Goal: Information Seeking & Learning: Compare options

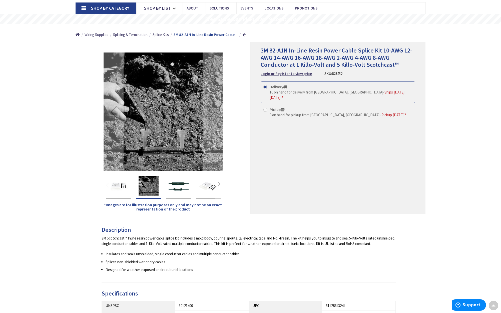
click at [210, 186] on img "3M 82-A1N In-Line Resin Power Cable Splice Kit 10-AWG 12-AWG 14-AWG 16-AWG 18-A…" at bounding box center [209, 186] width 20 height 20
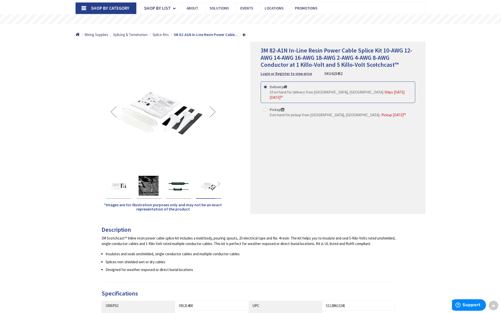
click at [176, 185] on img "3M 82-A1N In-Line Resin Power Cable Splice Kit 10-AWG 12-AWG 14-AWG 16-AWG 18-A…" at bounding box center [179, 186] width 20 height 20
click at [177, 184] on img "3M 82-A1N In-Line Resin Power Cable Splice Kit 10-AWG 12-AWG 14-AWG 16-AWG 18-A…" at bounding box center [179, 186] width 20 height 20
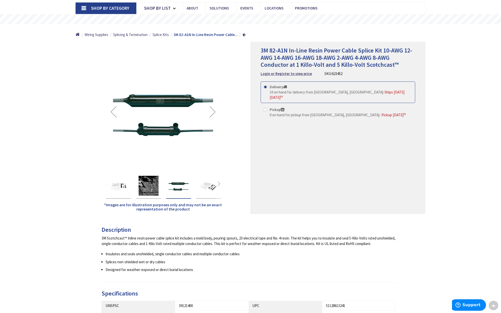
click at [213, 186] on img "3M 82-A1N In-Line Resin Power Cable Splice Kit 10-AWG 12-AWG 14-AWG 16-AWG 18-A…" at bounding box center [209, 186] width 20 height 20
click at [210, 184] on img "3M 82-A1N In-Line Resin Power Cable Splice Kit 10-AWG 12-AWG 14-AWG 16-AWG 18-A…" at bounding box center [209, 186] width 20 height 20
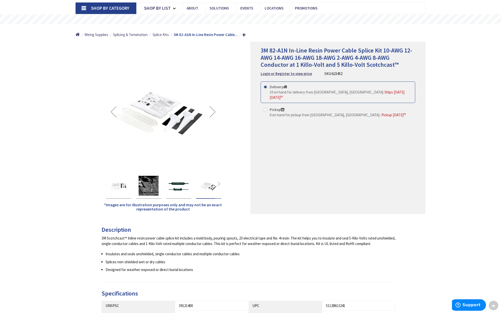
click at [121, 183] on img "3M 82-A1N In-Line Resin Power Cable Splice Kit 10-AWG 12-AWG 14-AWG 16-AWG 18-A…" at bounding box center [119, 186] width 20 height 20
click at [122, 180] on img "3M 82-A1N In-Line Resin Power Cable Splice Kit 10-AWG 12-AWG 14-AWG 16-AWG 18-A…" at bounding box center [119, 186] width 20 height 20
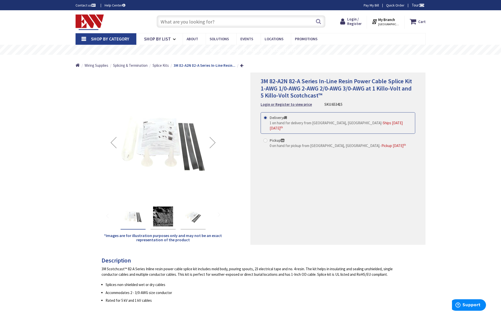
click at [162, 215] on img "3M 82-A2N 82-A Series In-Line Resin Power Cable Splice Kit 1-AWG 1/0-AWG 2-AWG …" at bounding box center [163, 217] width 20 height 20
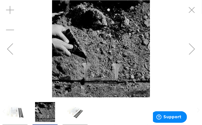
click at [75, 111] on img "3M 82-A2N 82-A Series In-Line Resin Power Cable Splice Kit 1-AWG 1/0-AWG 2-AWG …" at bounding box center [75, 112] width 20 height 20
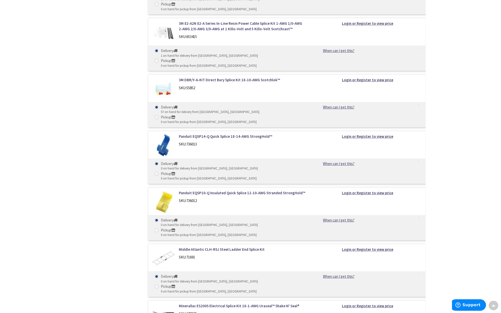
scroll to position [1088, 0]
